Goal: Information Seeking & Learning: Learn about a topic

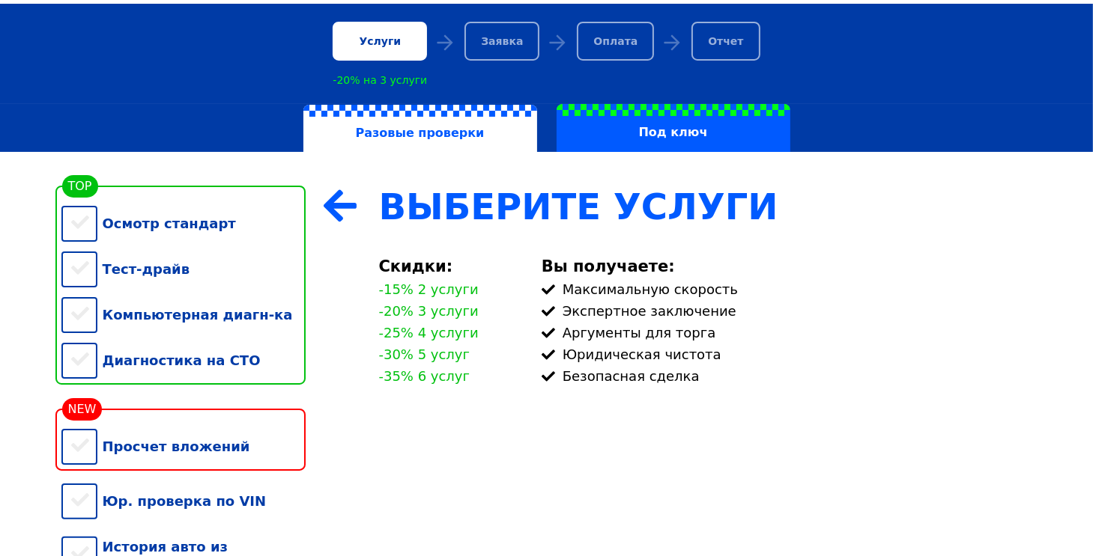
scroll to position [187, 0]
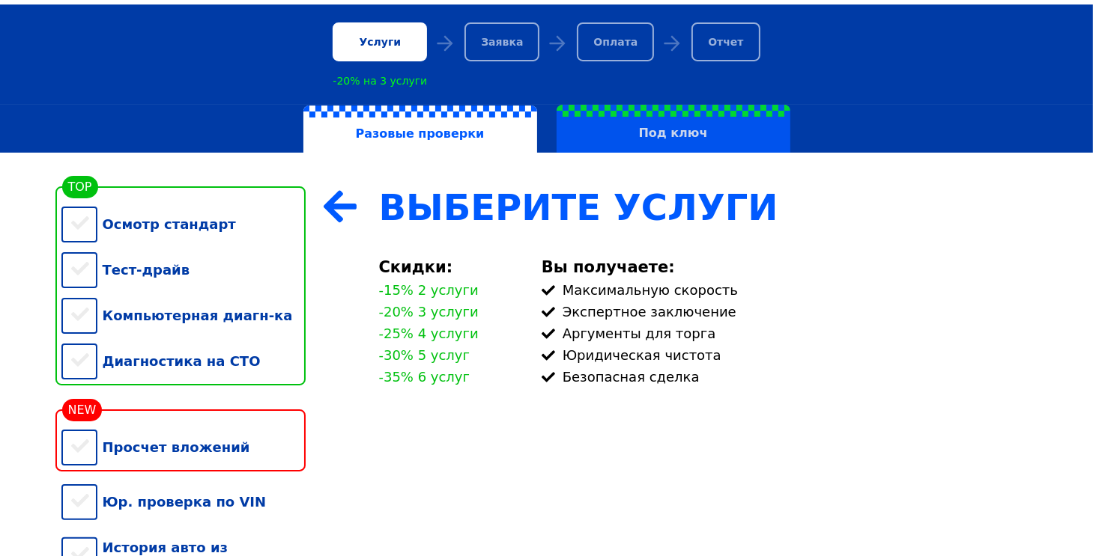
click at [612, 122] on label "Под ключ" at bounding box center [673, 129] width 234 height 48
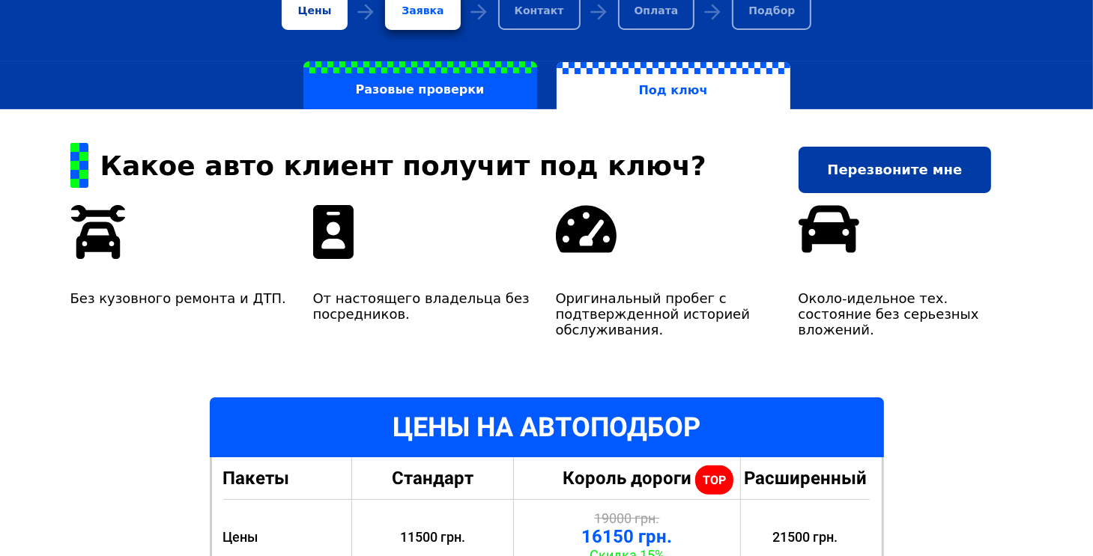
scroll to position [142, 0]
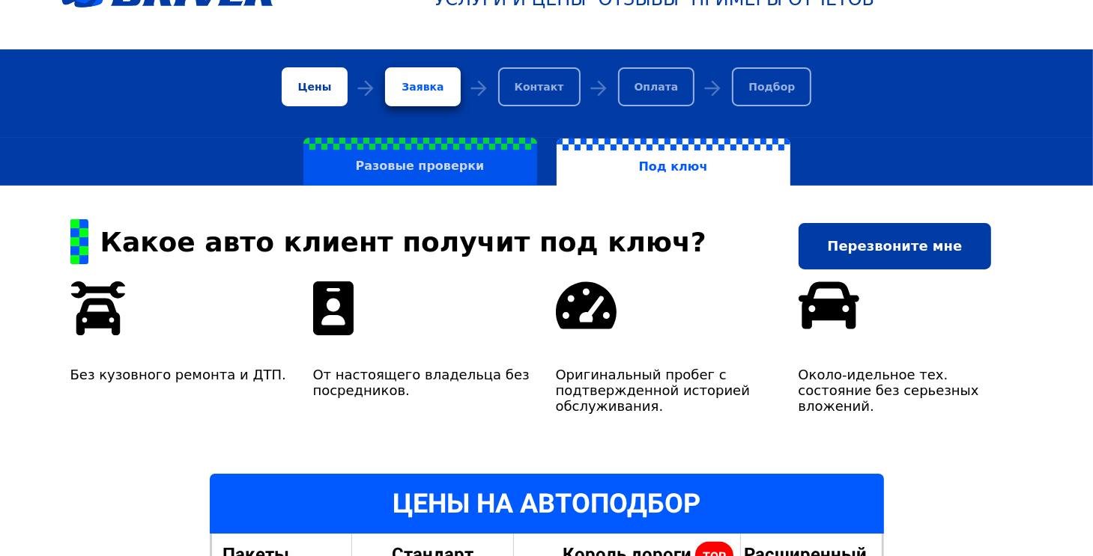
click at [413, 167] on label "Разовые проверки" at bounding box center [420, 162] width 234 height 48
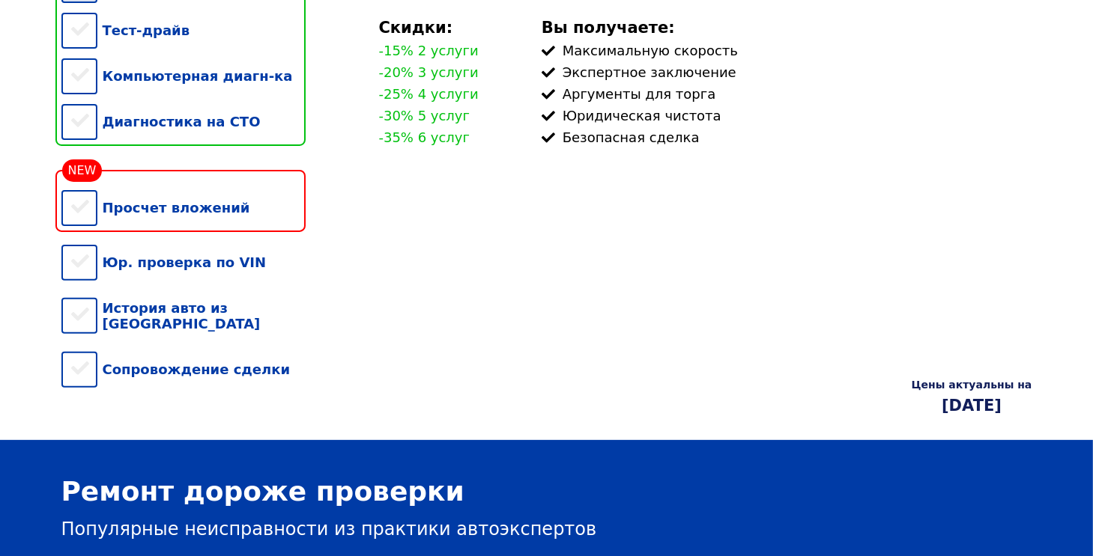
scroll to position [428, 0]
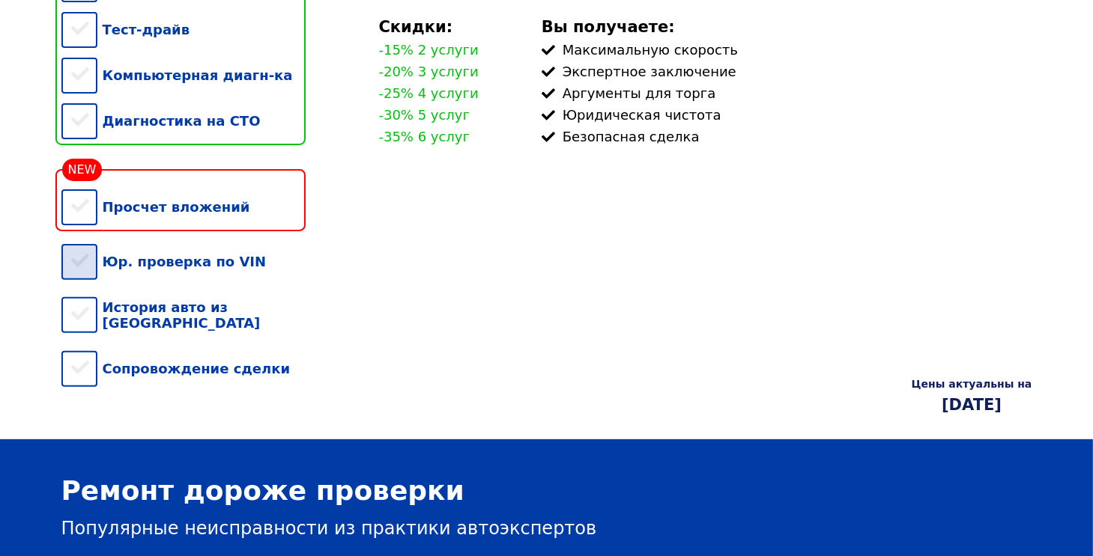
click at [75, 275] on div "Юр. проверка по VIN" at bounding box center [183, 262] width 244 height 46
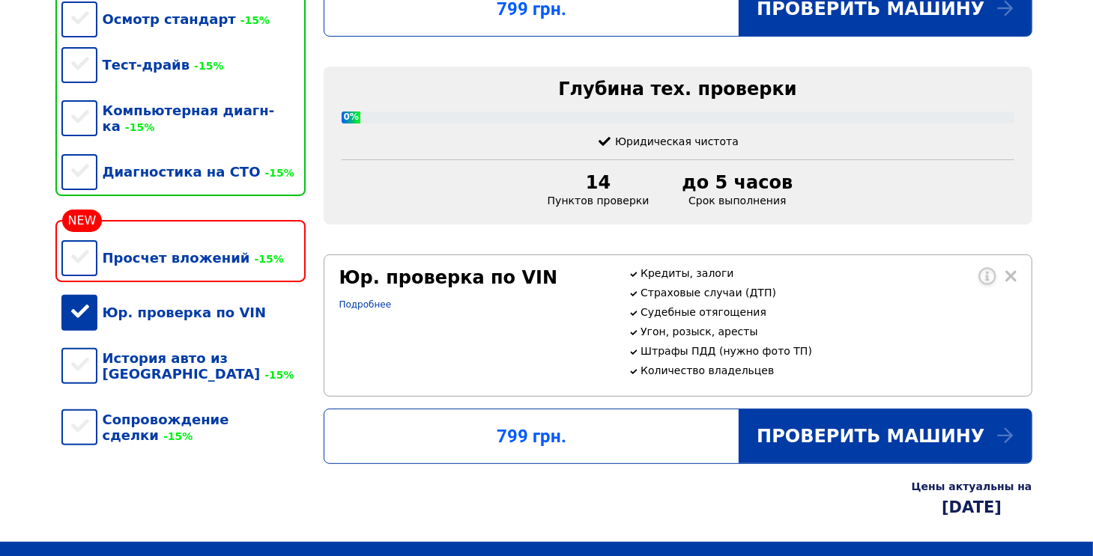
scroll to position [392, 0]
click at [79, 365] on div "История авто из [GEOGRAPHIC_DATA] -15%" at bounding box center [183, 365] width 244 height 61
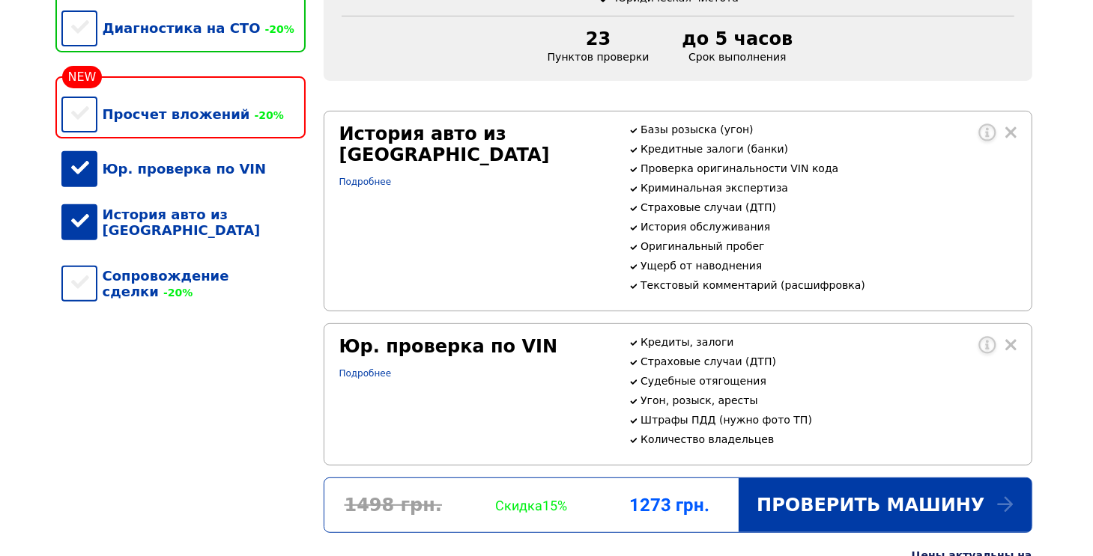
scroll to position [668, 0]
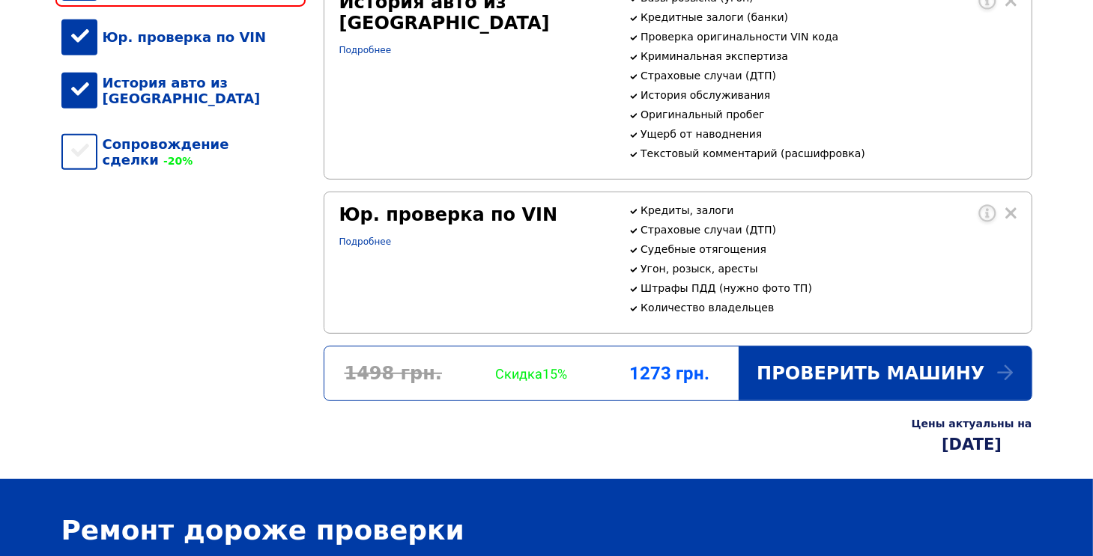
click at [77, 82] on div "История авто из [GEOGRAPHIC_DATA]" at bounding box center [183, 90] width 244 height 61
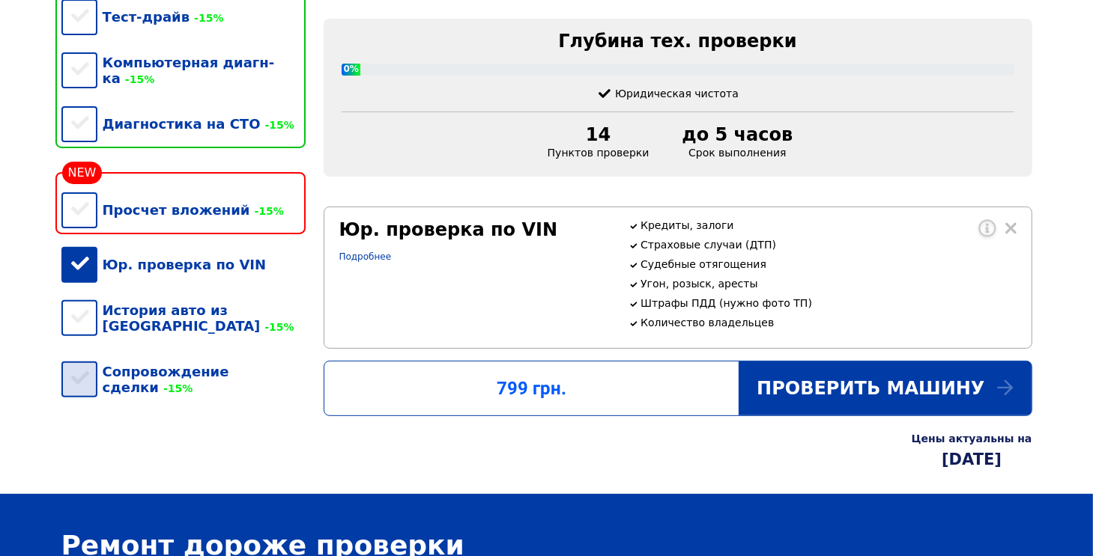
scroll to position [522, 0]
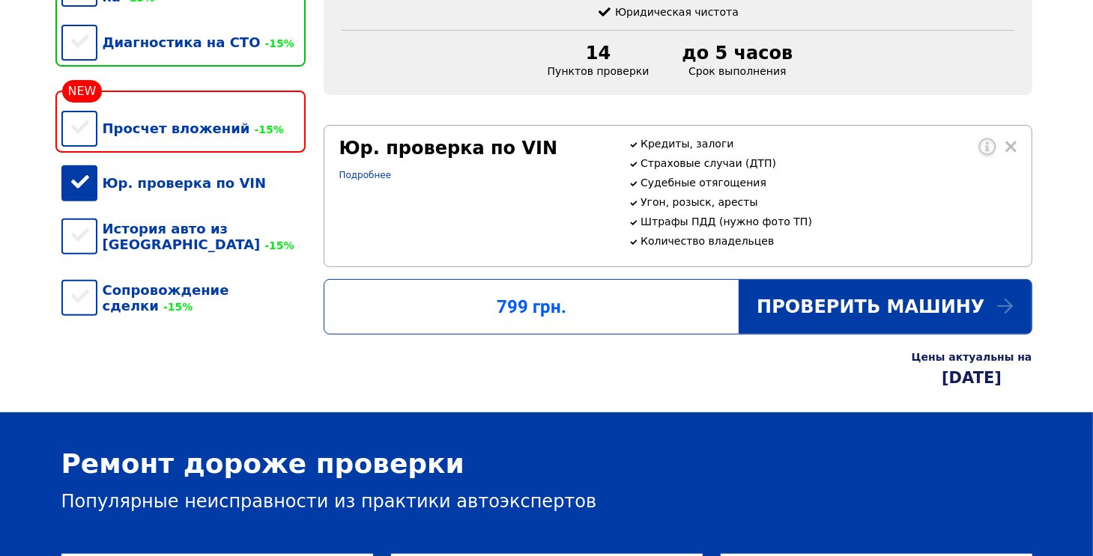
click at [79, 190] on div "Юр. проверка по VIN" at bounding box center [183, 183] width 244 height 46
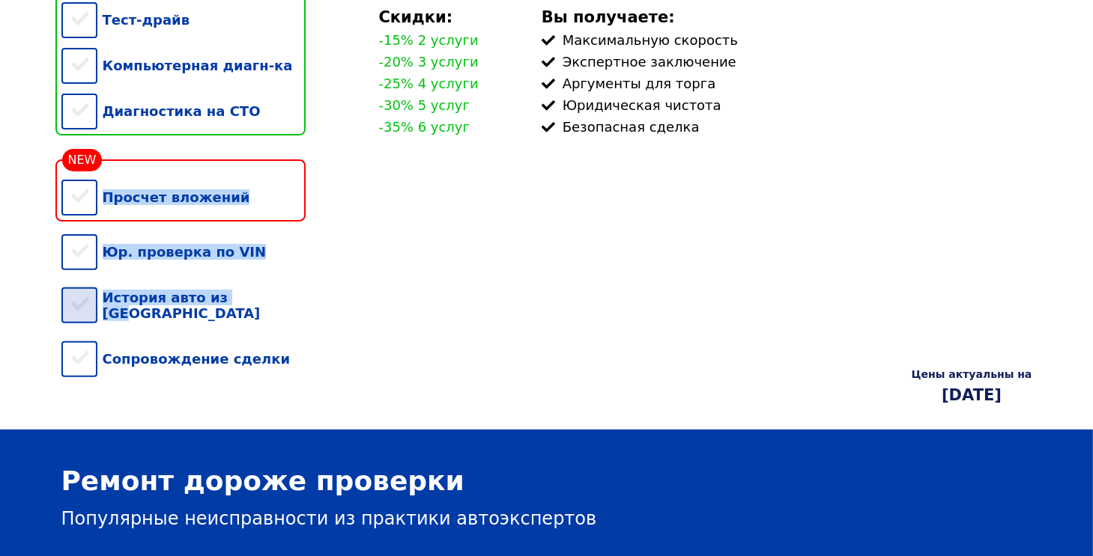
drag, startPoint x: 86, startPoint y: 233, endPoint x: 81, endPoint y: 308, distance: 75.1
click at [81, 308] on div "Осмотр стандарт Тест-драйв Компьютерная диагн-ка Диагностика на СТО Просчет вло…" at bounding box center [183, 159] width 244 height 446
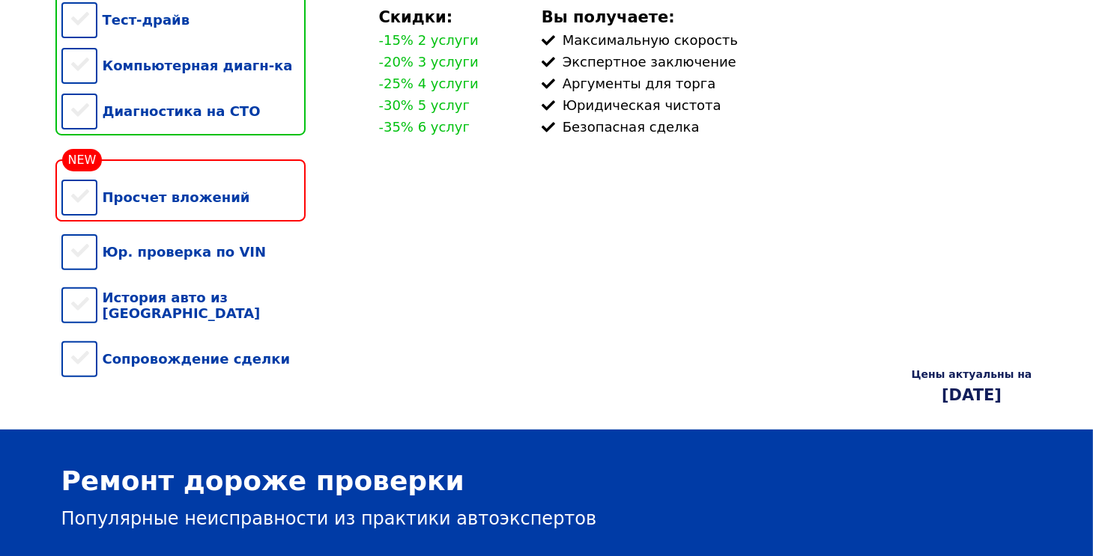
click at [72, 317] on div "История авто из [GEOGRAPHIC_DATA]" at bounding box center [183, 305] width 244 height 61
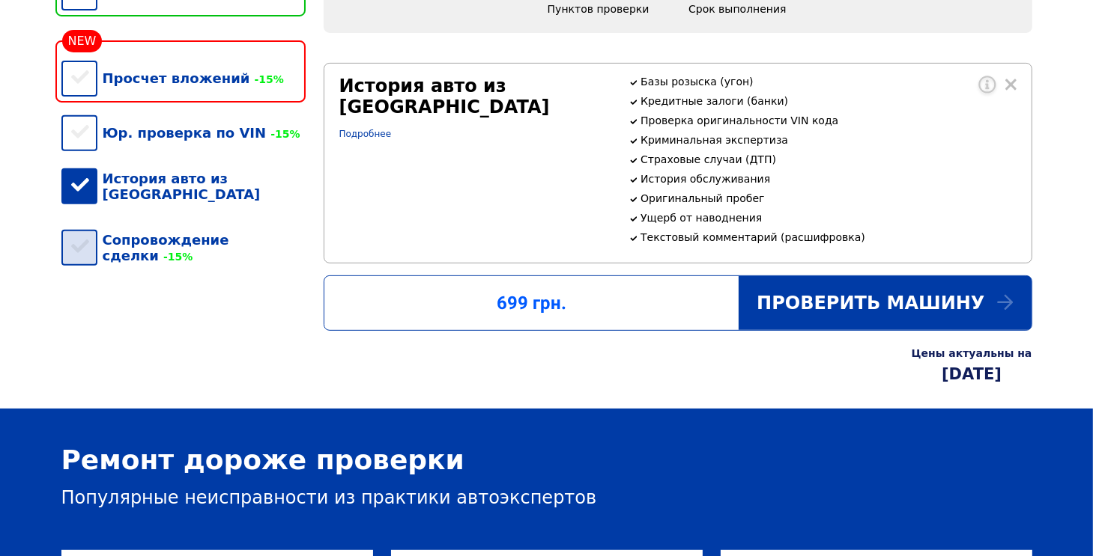
click at [79, 230] on div "Сопровождение сделки -15%" at bounding box center [183, 247] width 244 height 61
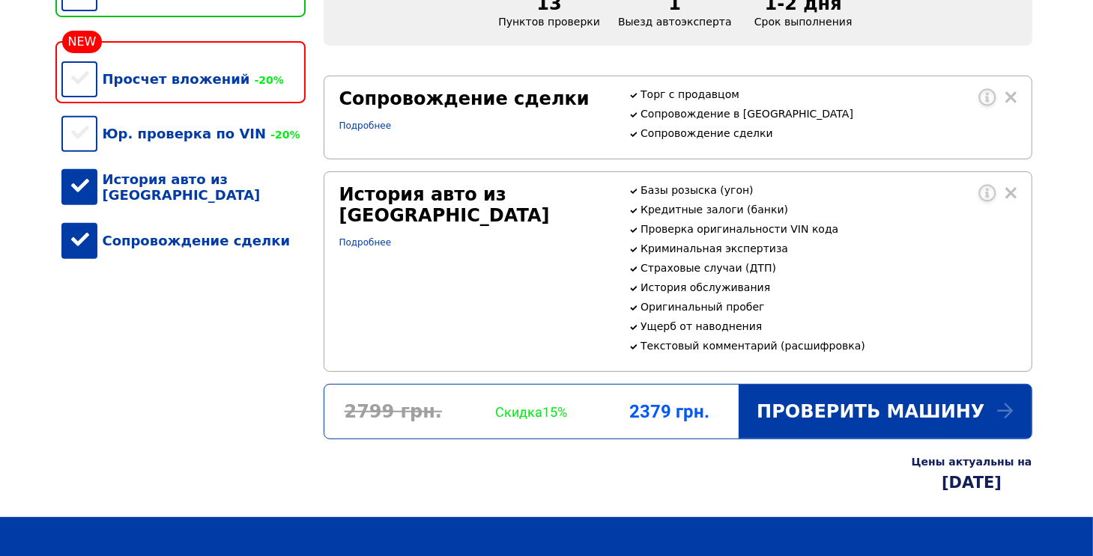
scroll to position [569, 0]
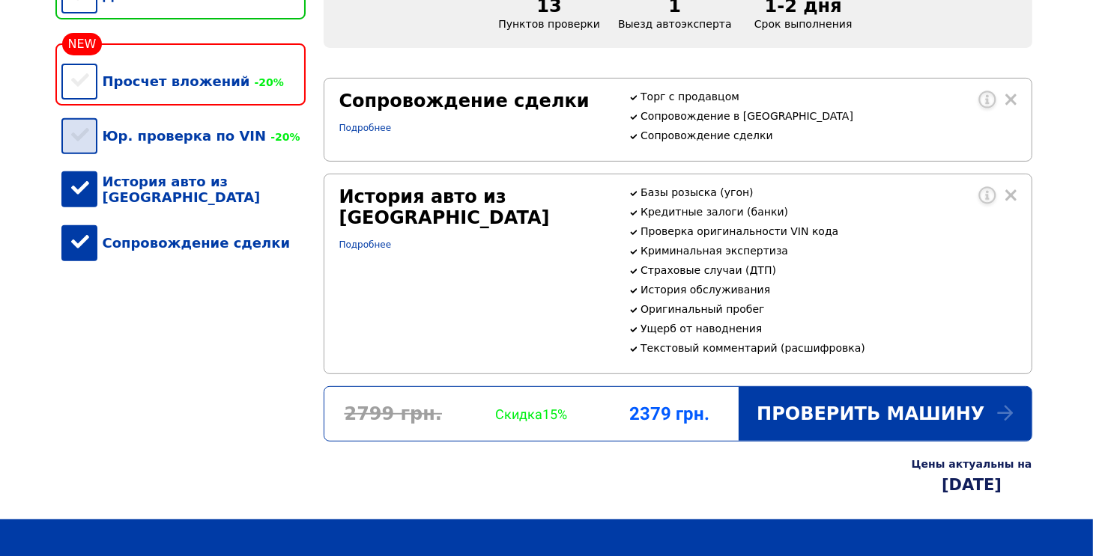
click at [69, 131] on div "Юр. проверка по VIN -20%" at bounding box center [183, 136] width 244 height 46
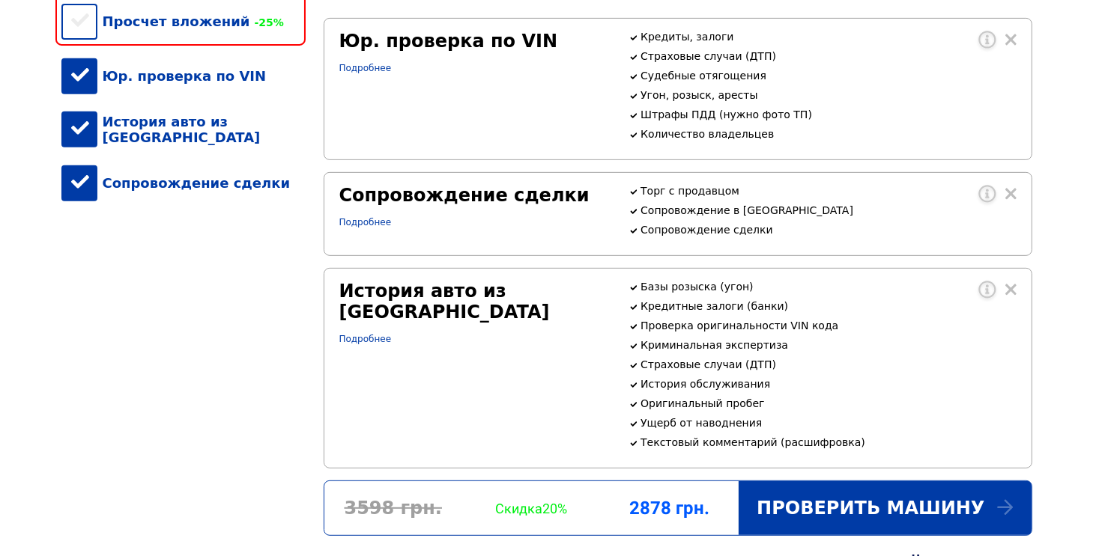
scroll to position [626, 0]
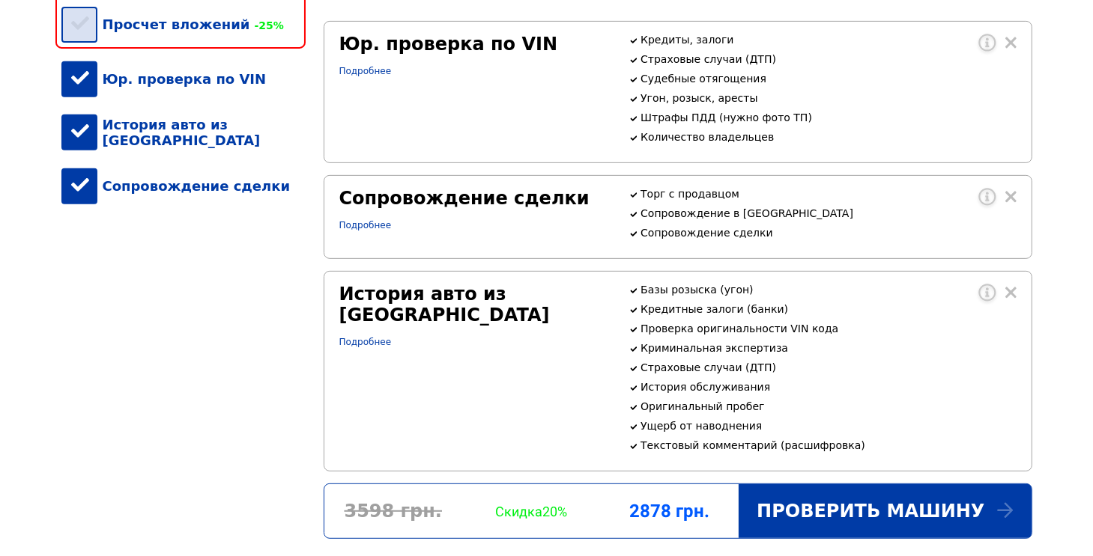
click at [92, 31] on div "Просчет вложений -25%" at bounding box center [183, 24] width 244 height 46
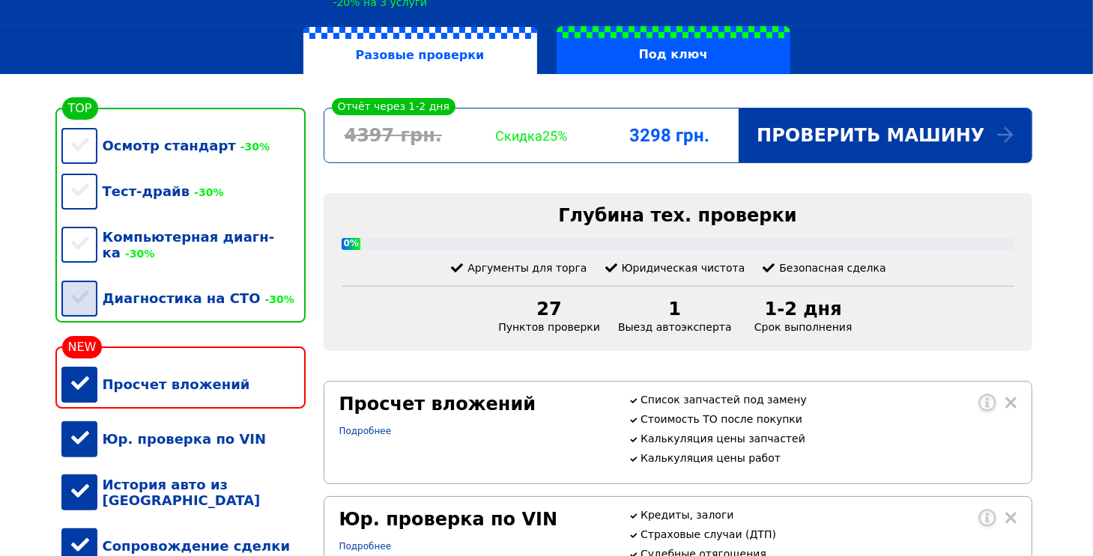
scroll to position [264, 0]
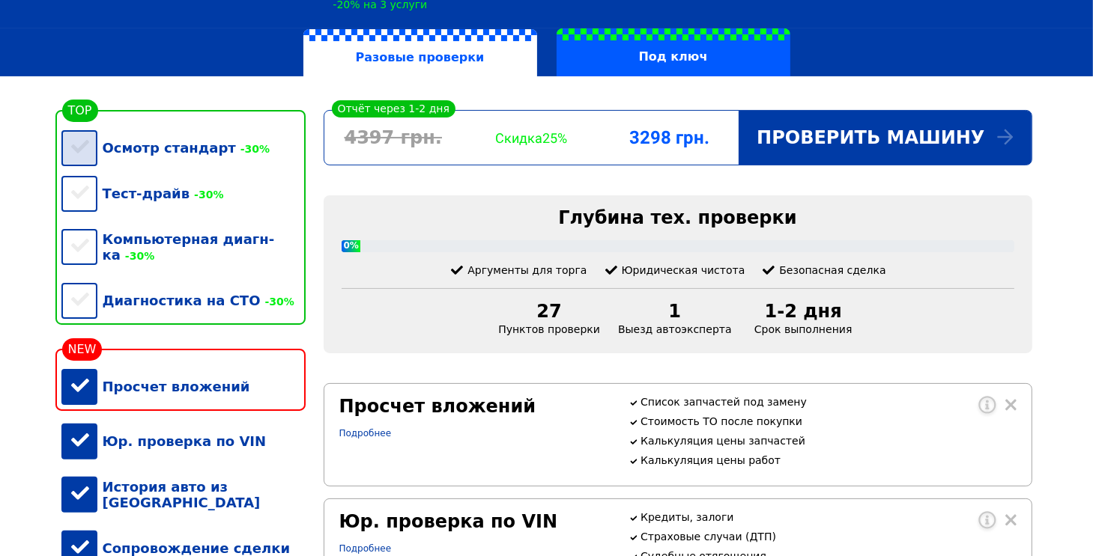
click at [70, 158] on div "Осмотр стандарт -30%" at bounding box center [183, 148] width 244 height 46
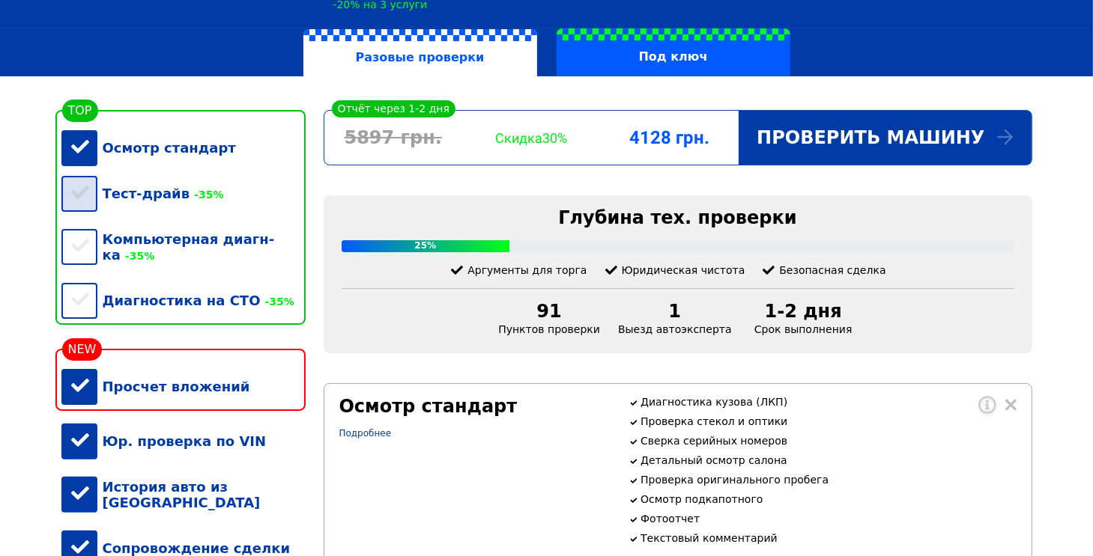
click at [84, 206] on div "Тест-драйв -35%" at bounding box center [183, 194] width 244 height 46
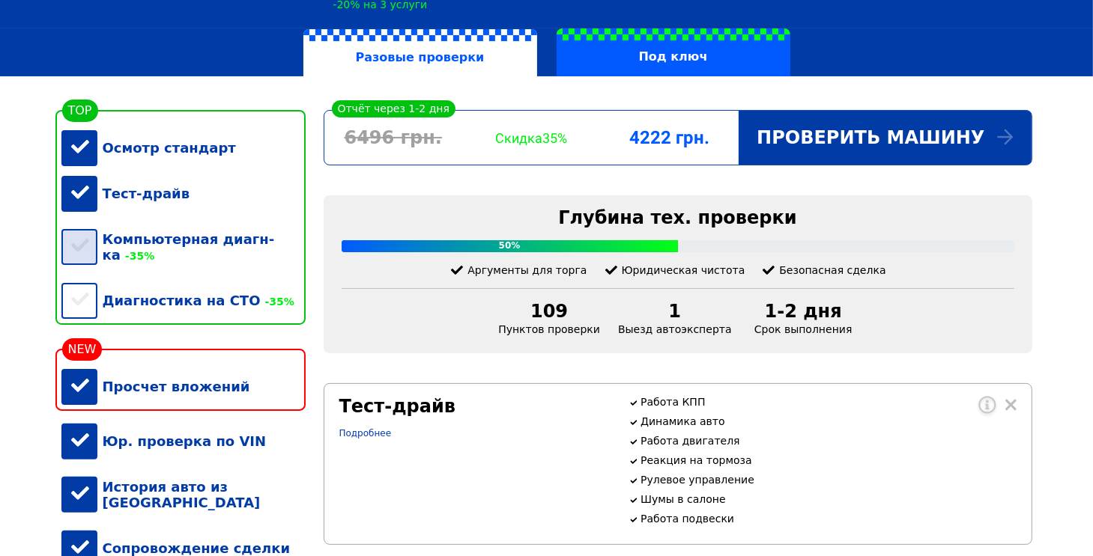
click at [81, 255] on div "Компьютерная диагн-ка -35%" at bounding box center [183, 246] width 244 height 61
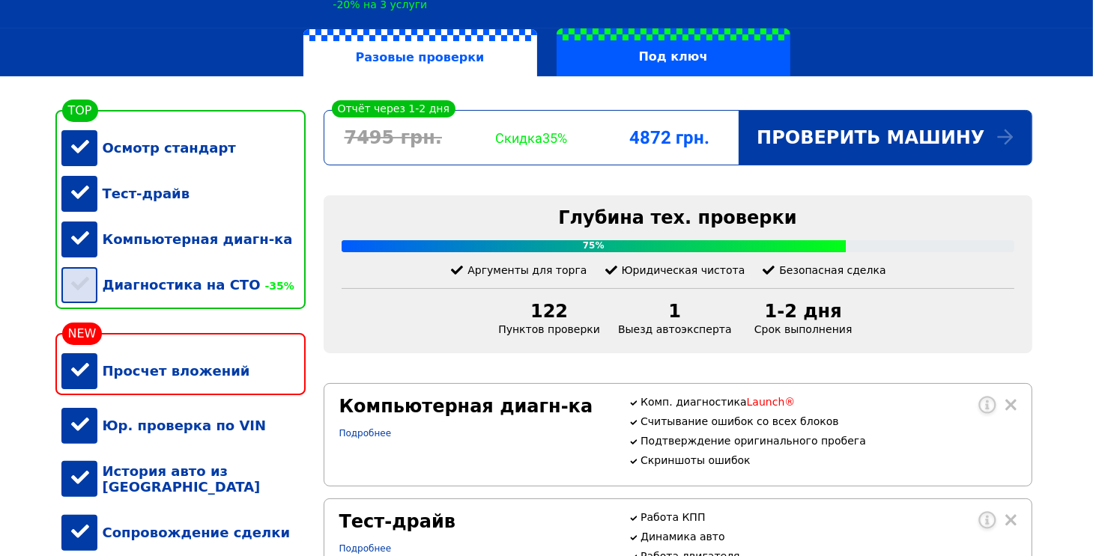
click at [85, 300] on div "Диагностика на СТО -35%" at bounding box center [183, 285] width 244 height 46
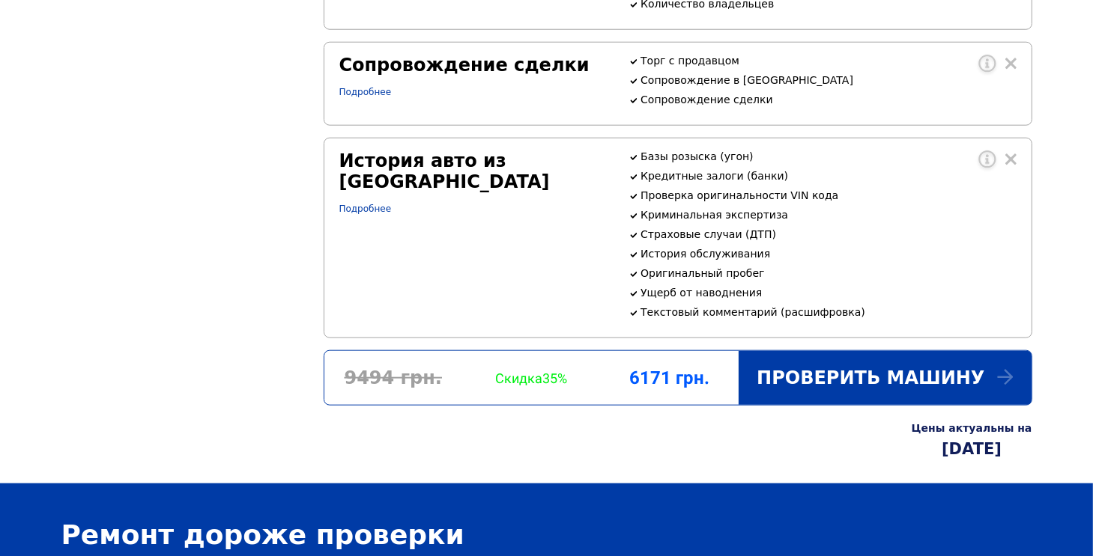
scroll to position [1495, 0]
